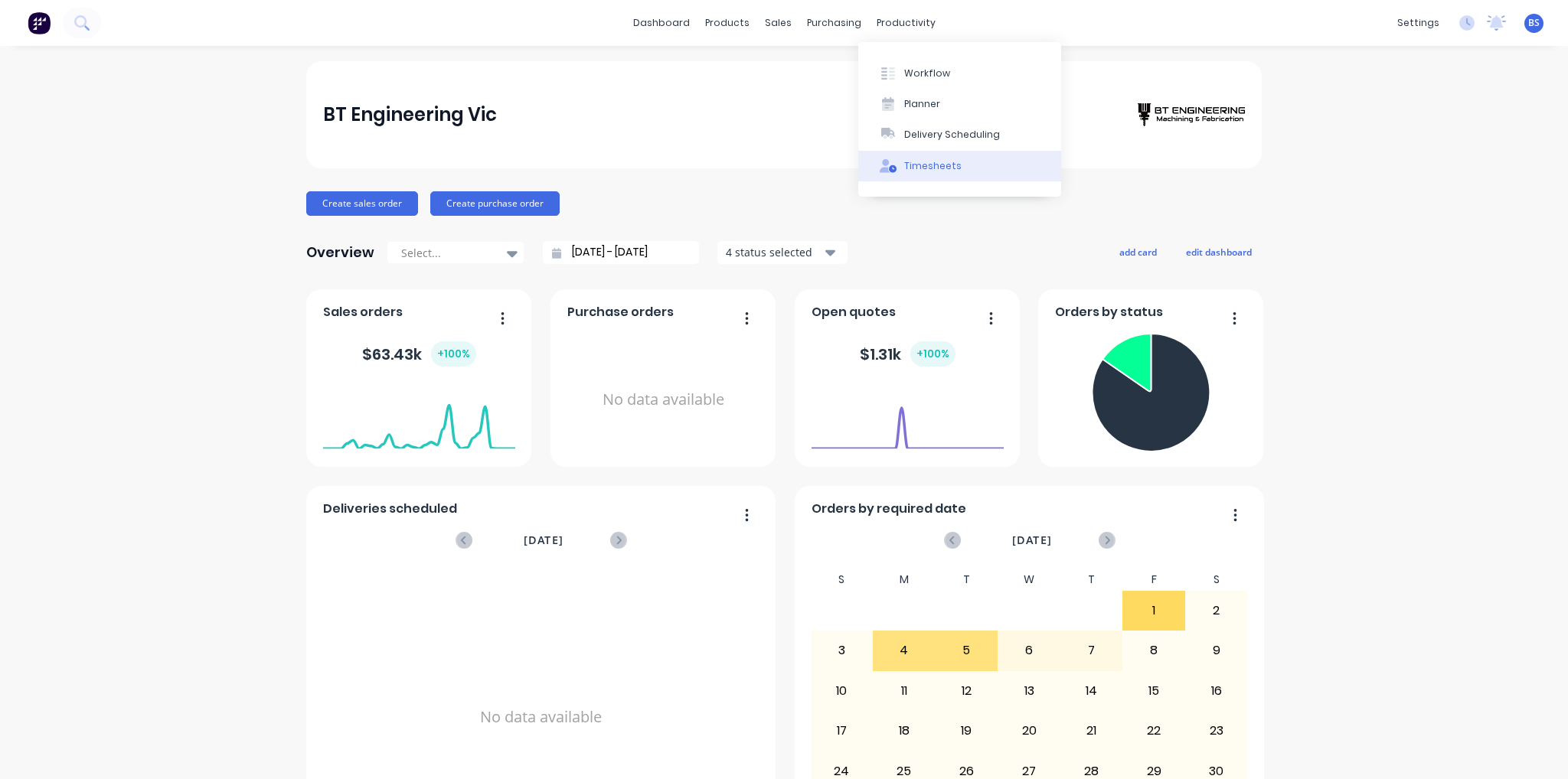
click at [931, 169] on div "Timesheets" at bounding box center [932, 166] width 58 height 13
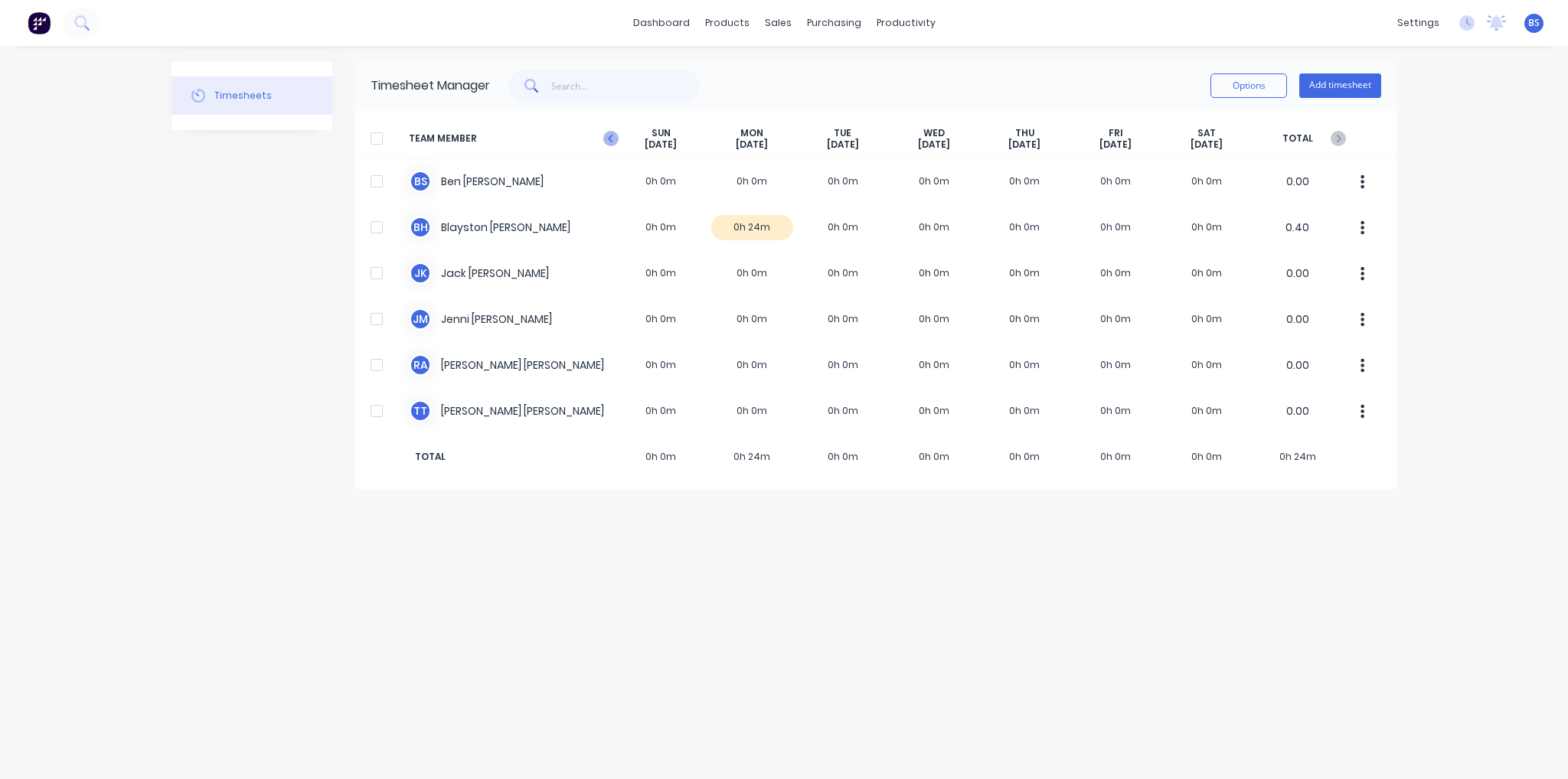
click at [615, 141] on icon at bounding box center [611, 139] width 15 height 15
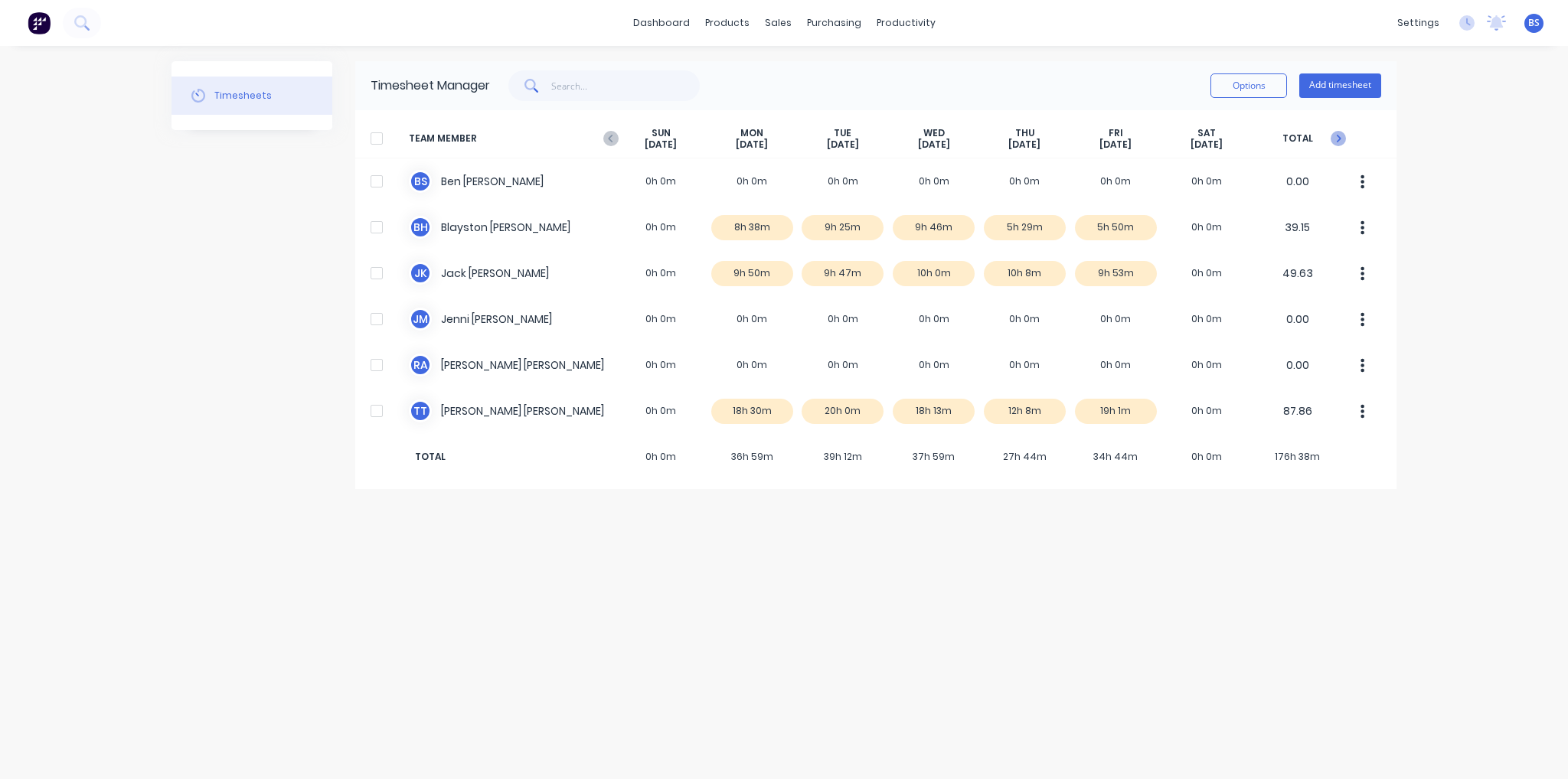
click at [1335, 142] on icon at bounding box center [1338, 139] width 15 height 15
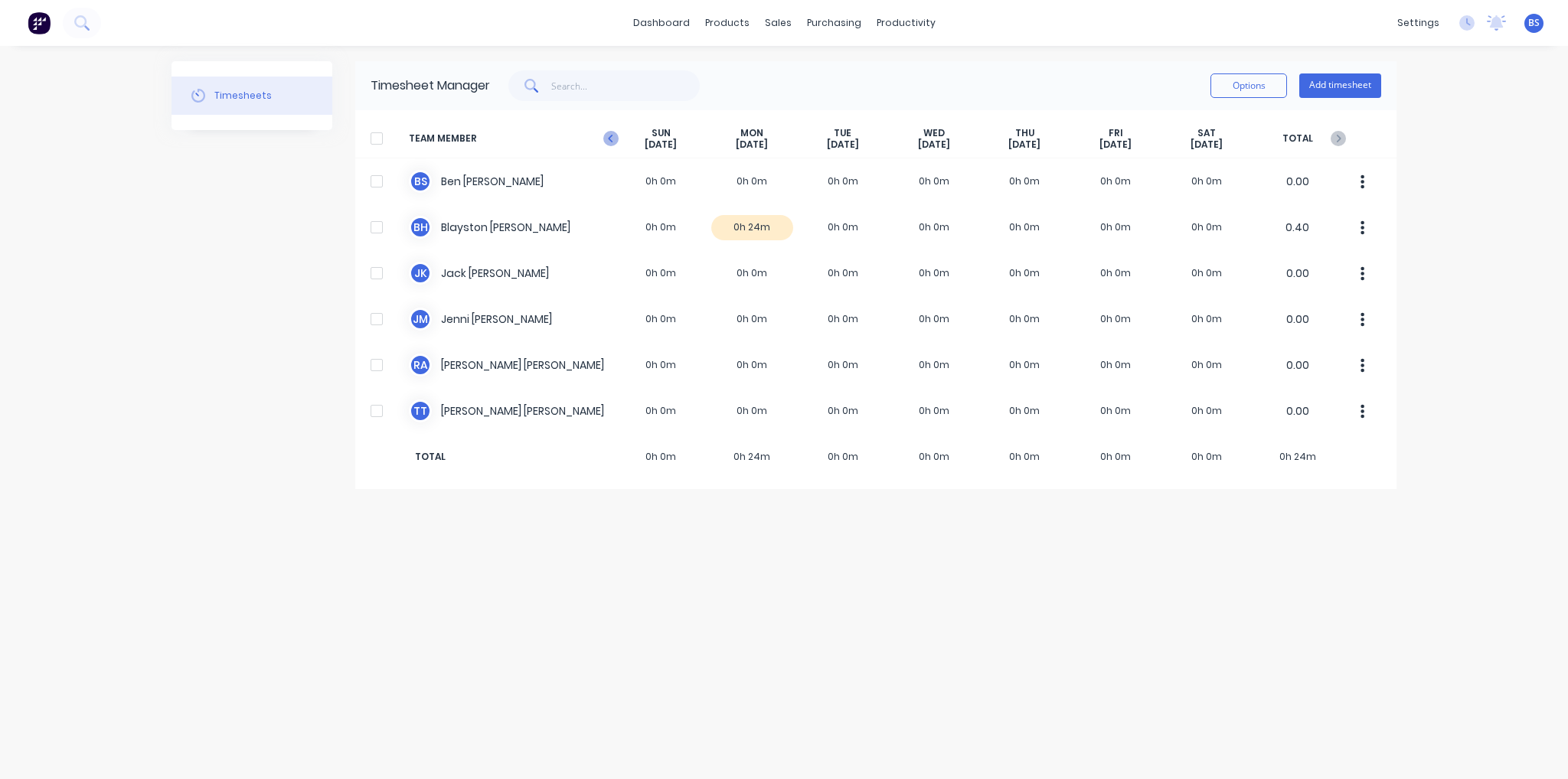
click at [614, 138] on icon at bounding box center [611, 139] width 15 height 15
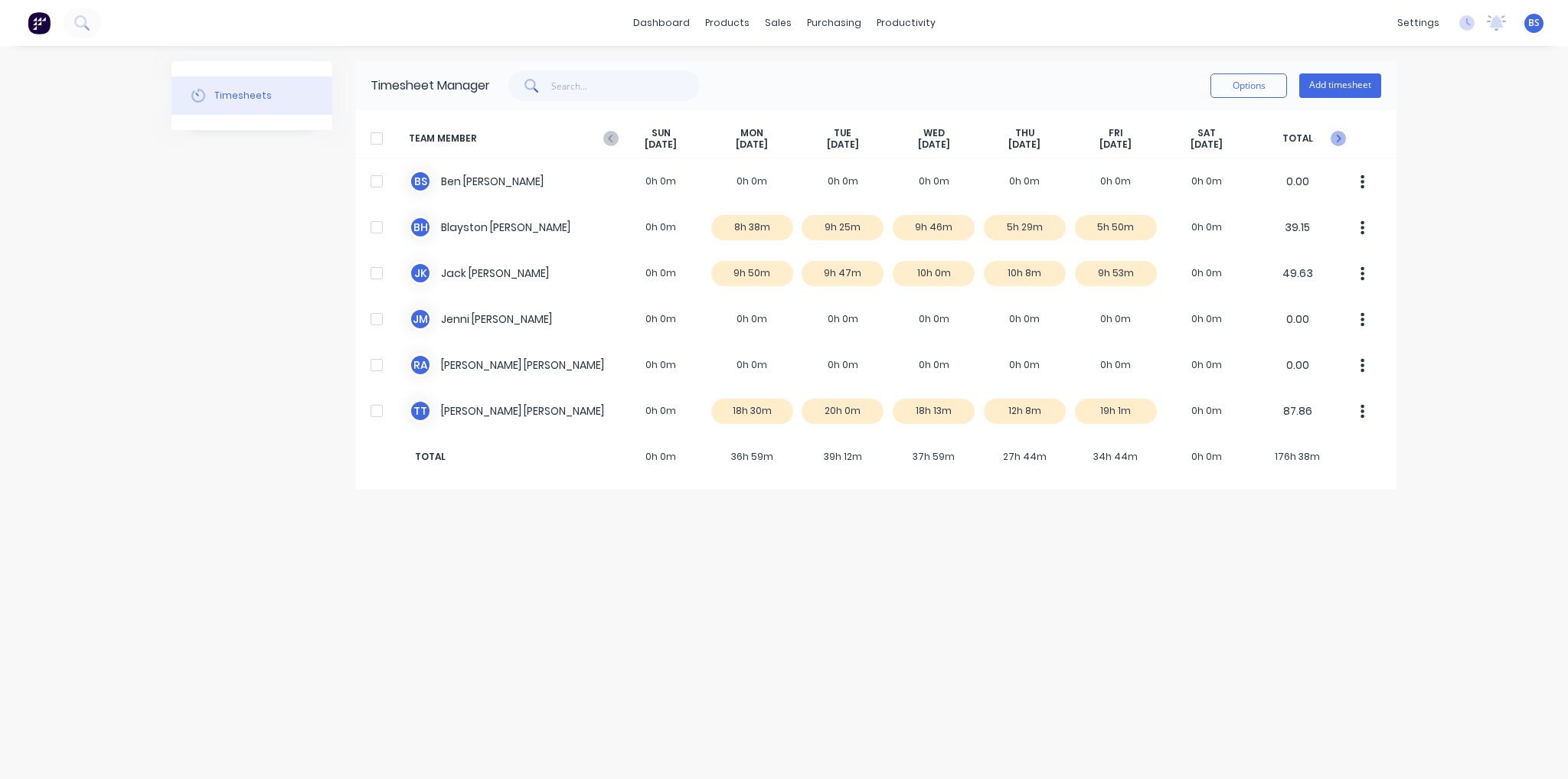
click at [1337, 140] on icon at bounding box center [1338, 139] width 15 height 15
